Goal: Find specific fact: Find specific fact

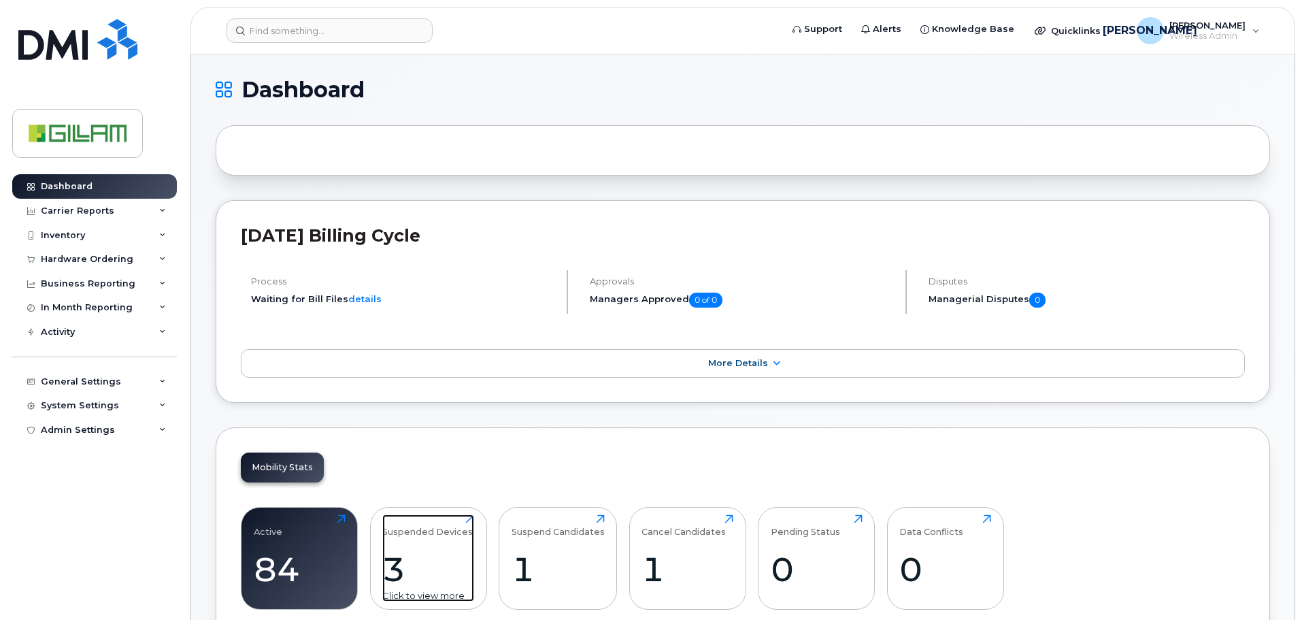
drag, startPoint x: 414, startPoint y: 538, endPoint x: 426, endPoint y: 534, distance: 12.3
click at [414, 538] on div "Suspended Devices 3 Click to view more" at bounding box center [428, 557] width 92 height 87
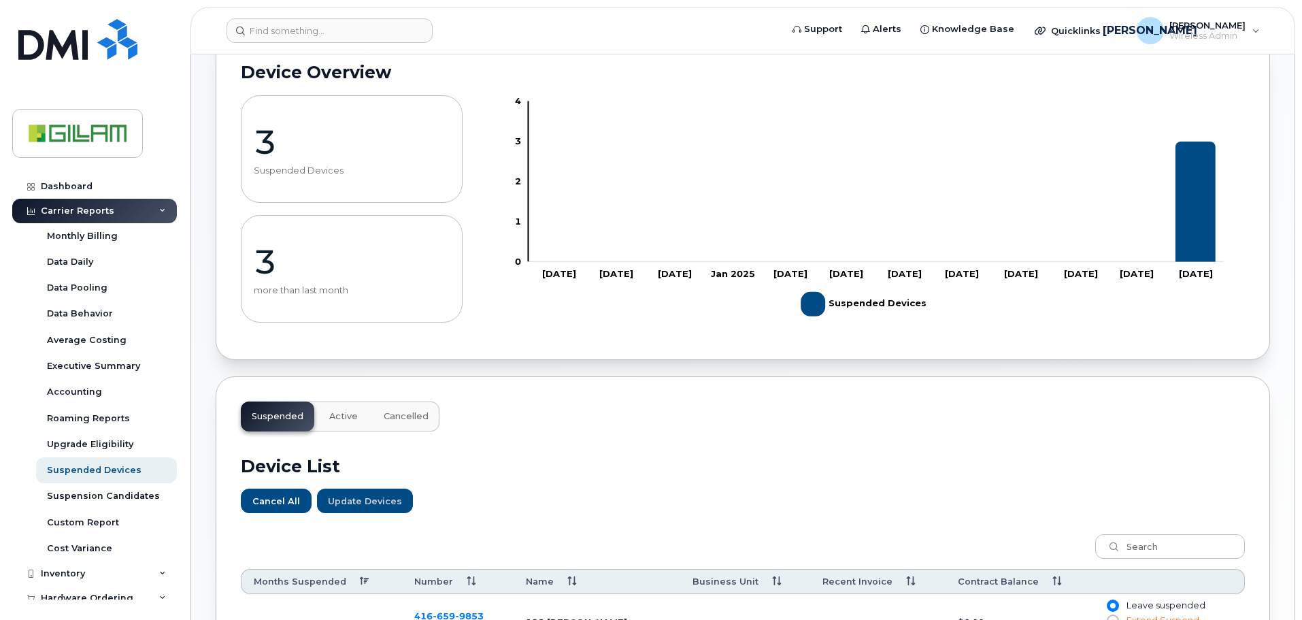
scroll to position [469, 0]
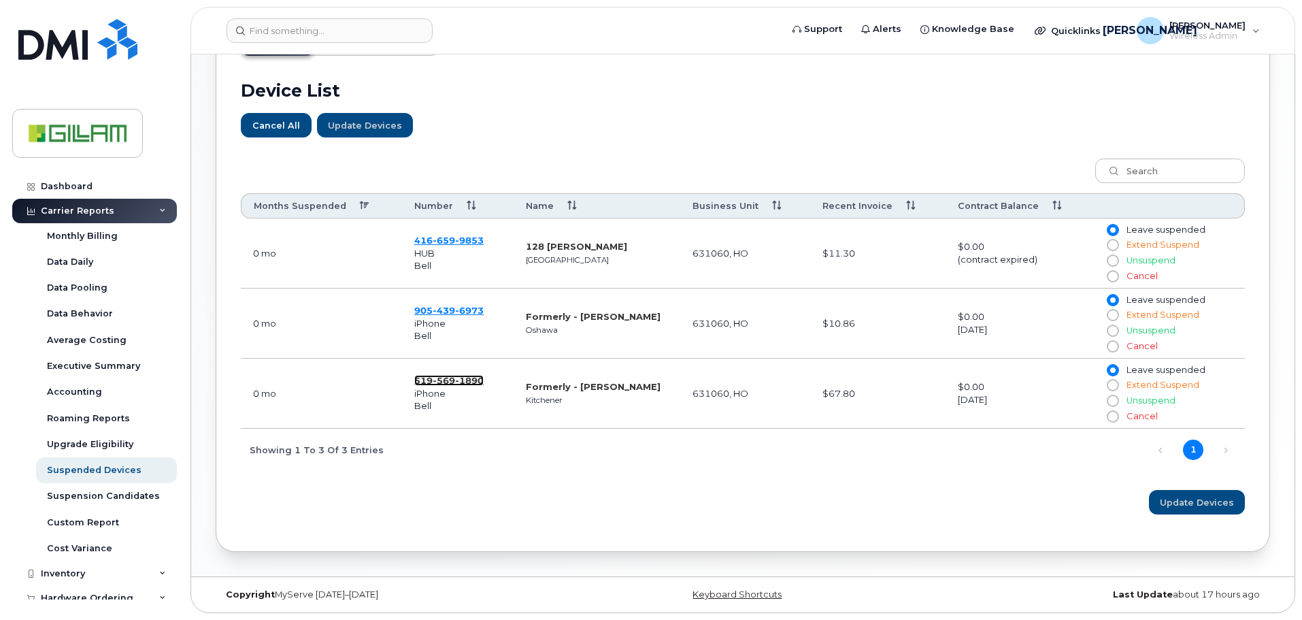
click at [437, 383] on span "569" at bounding box center [444, 380] width 22 height 11
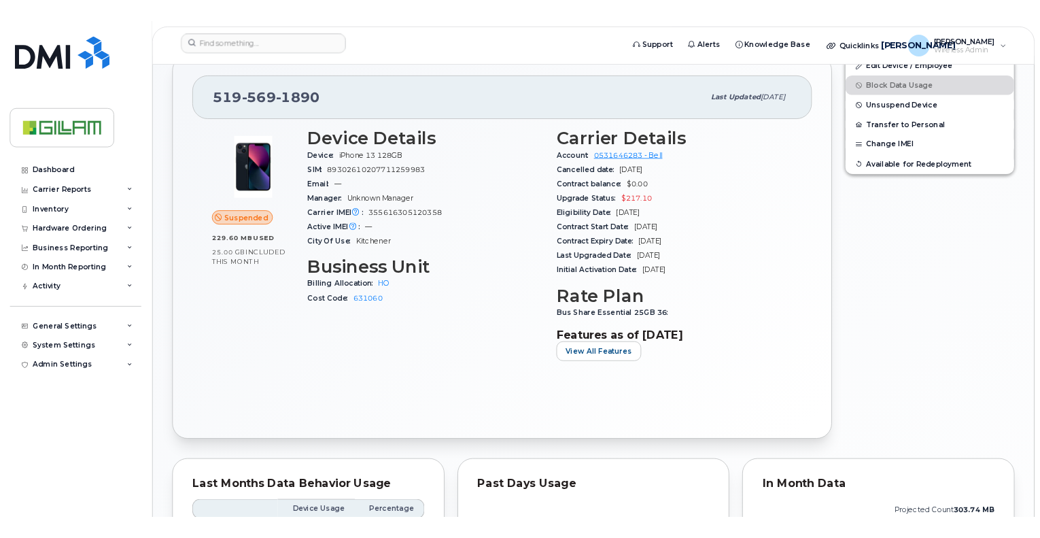
scroll to position [408, 0]
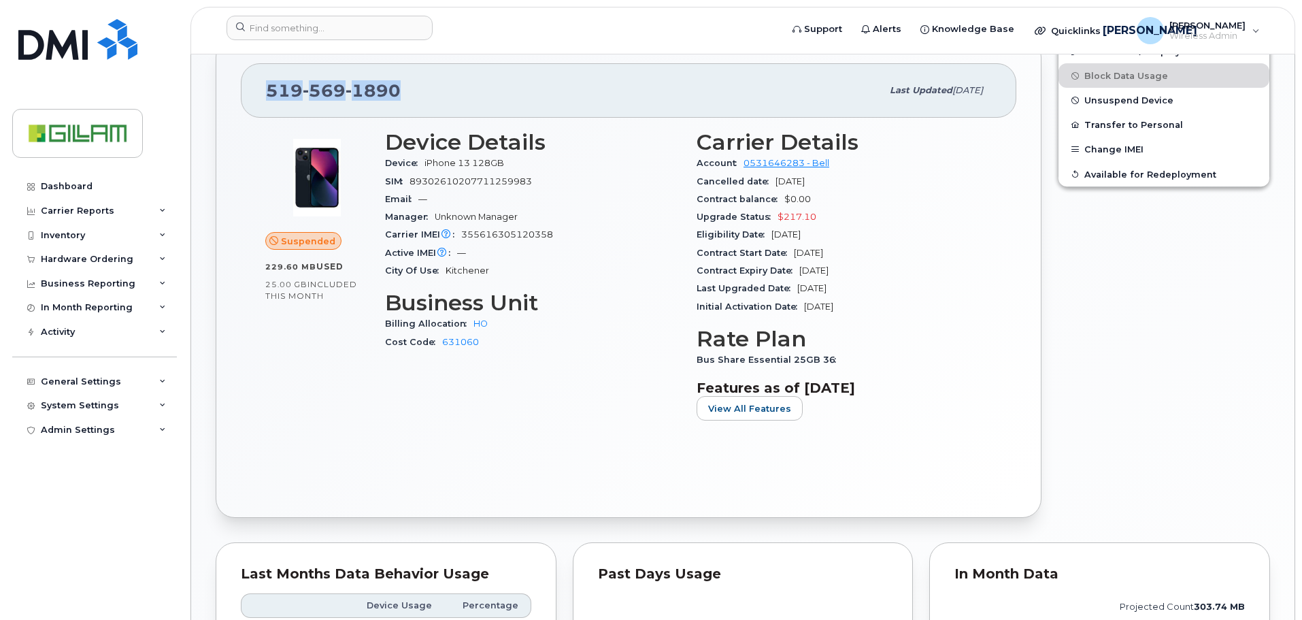
drag, startPoint x: 415, startPoint y: 85, endPoint x: 271, endPoint y: 92, distance: 143.7
click at [271, 92] on div "[PHONE_NUMBER]" at bounding box center [573, 90] width 615 height 29
copy span "[PHONE_NUMBER]"
